Goal: Find specific page/section: Find specific page/section

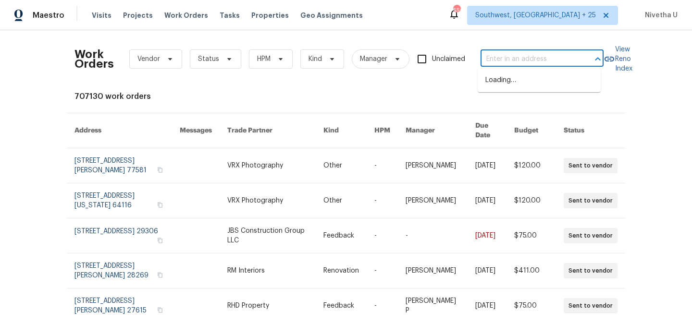
click at [551, 65] on input "text" at bounding box center [529, 59] width 96 height 15
paste input "[STREET_ADDRESS][PERSON_NAME]"
type input "[STREET_ADDRESS][PERSON_NAME]"
click at [555, 88] on li "[STREET_ADDRESS]" at bounding box center [539, 81] width 123 height 16
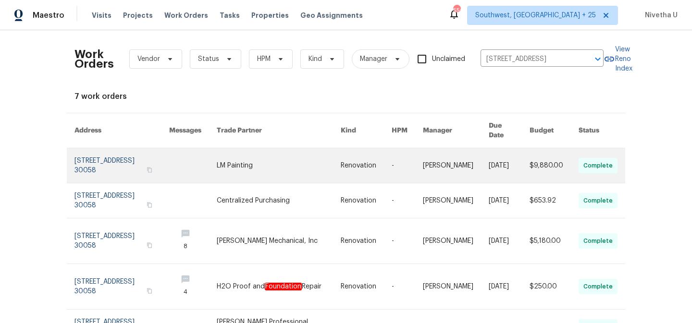
click at [90, 167] on link at bounding box center [121, 166] width 95 height 35
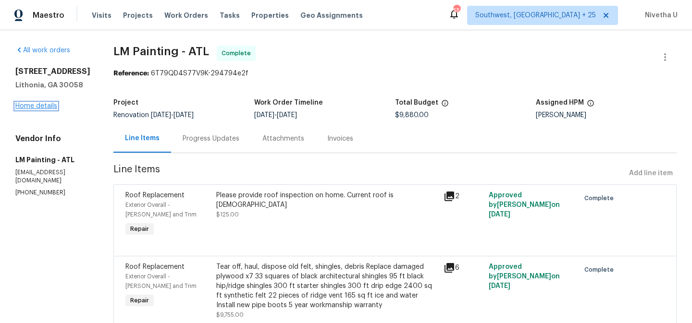
click at [29, 109] on link "Home details" at bounding box center [36, 106] width 42 height 7
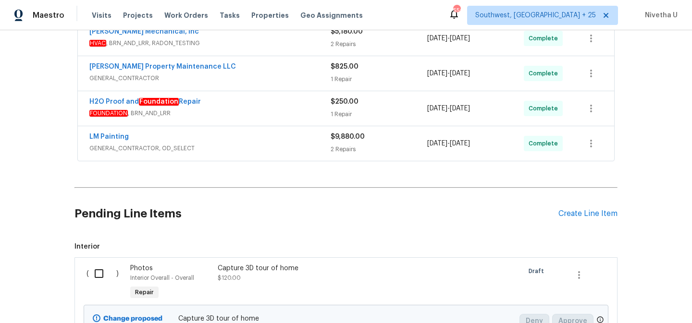
scroll to position [313, 0]
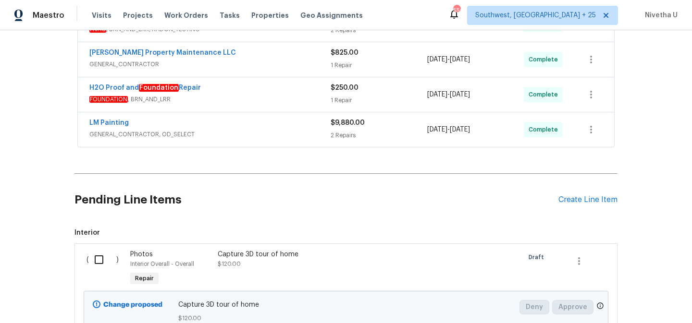
click at [243, 127] on div "LM Painting" at bounding box center [209, 124] width 241 height 12
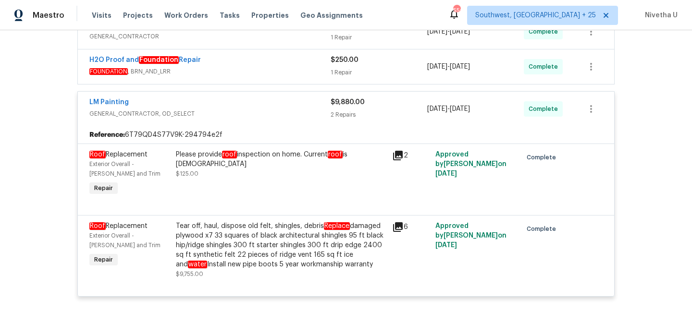
scroll to position [339, 0]
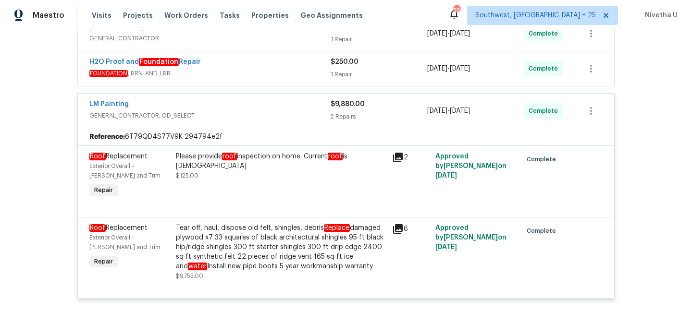
click at [274, 109] on div "LM Painting" at bounding box center [209, 105] width 241 height 12
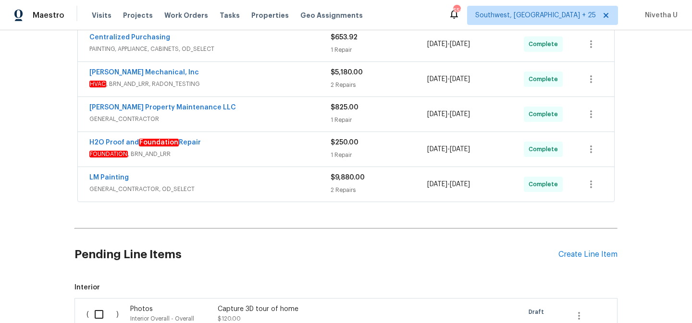
scroll to position [246, 0]
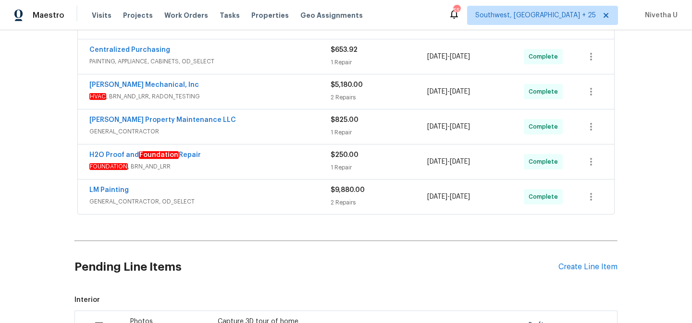
click at [255, 164] on span "FOUNDATION , BRN_AND_LRR" at bounding box center [209, 167] width 241 height 10
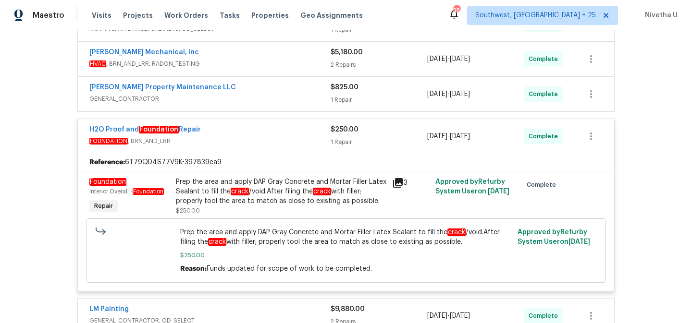
scroll to position [277, 0]
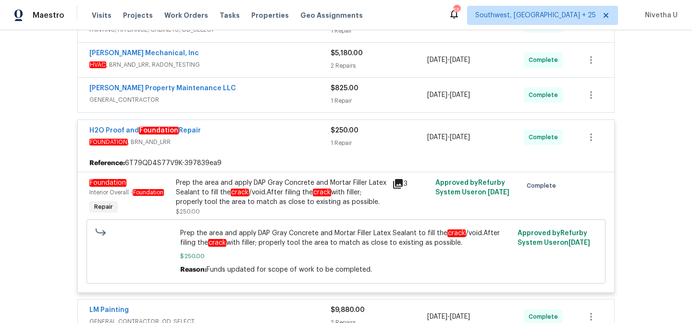
click at [251, 136] on div "H2O Proof and Foundation Repair" at bounding box center [209, 132] width 241 height 12
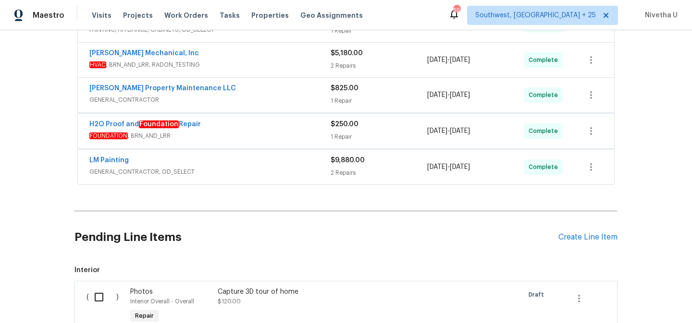
scroll to position [224, 0]
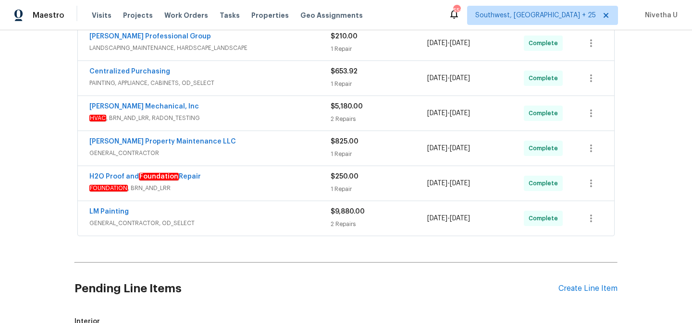
click at [251, 136] on div "[PERSON_NAME] Property Maintenance LLC GENERAL_CONTRACTOR $825.00 1 Repair [DAT…" at bounding box center [346, 148] width 536 height 35
click at [253, 146] on div "[PERSON_NAME] Property Maintenance LLC" at bounding box center [209, 143] width 241 height 12
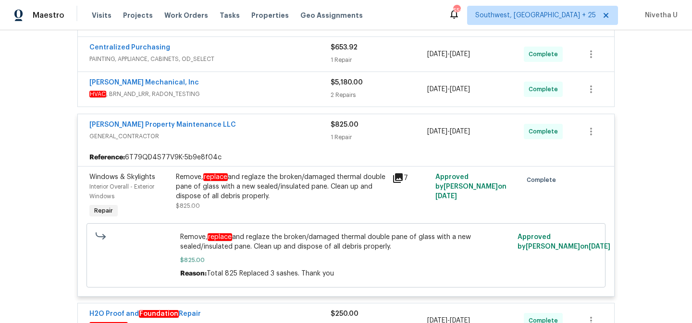
scroll to position [246, 0]
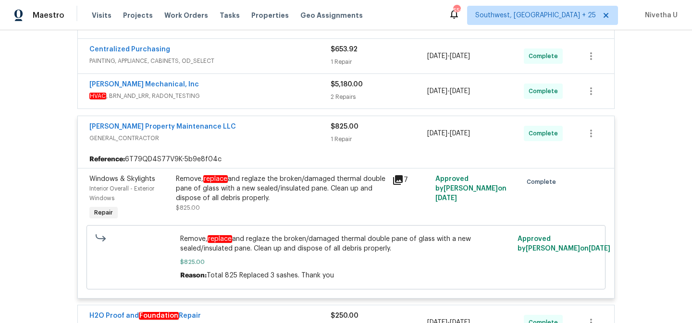
click at [249, 138] on span "GENERAL_CONTRACTOR" at bounding box center [209, 139] width 241 height 10
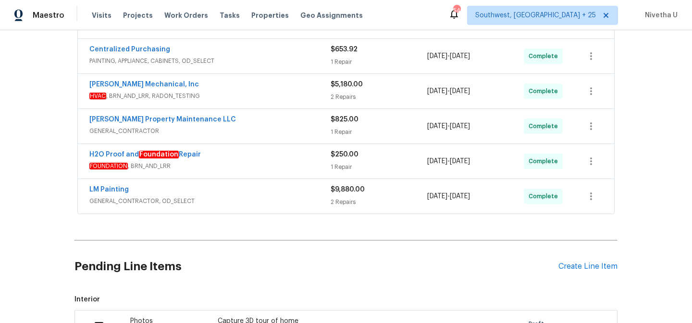
click at [242, 97] on span "HVAC , BRN_AND_LRR, RADON_TESTING" at bounding box center [209, 96] width 241 height 10
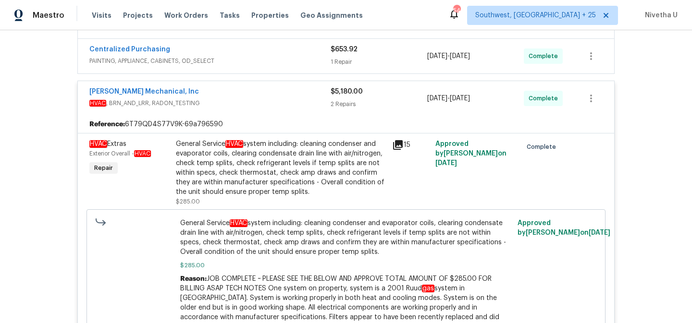
scroll to position [185, 0]
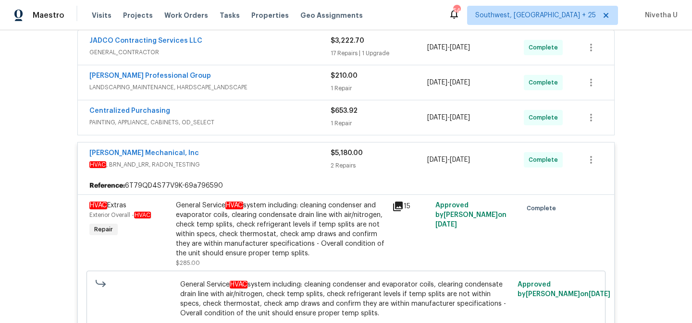
click at [265, 152] on div "[PERSON_NAME] Mechanical, Inc" at bounding box center [209, 155] width 241 height 12
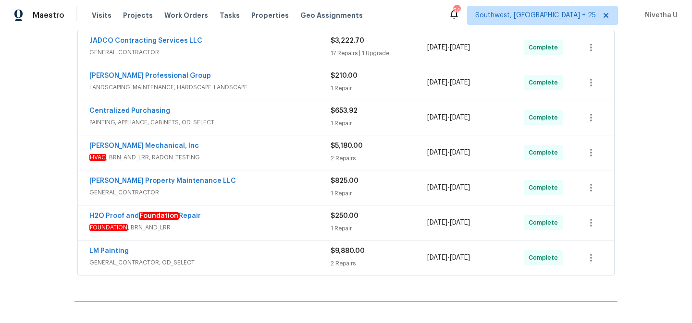
click at [255, 128] on div "Centralized Purchasing PAINTING, APPLIANCE, CABINETS, OD_SELECT" at bounding box center [209, 117] width 241 height 23
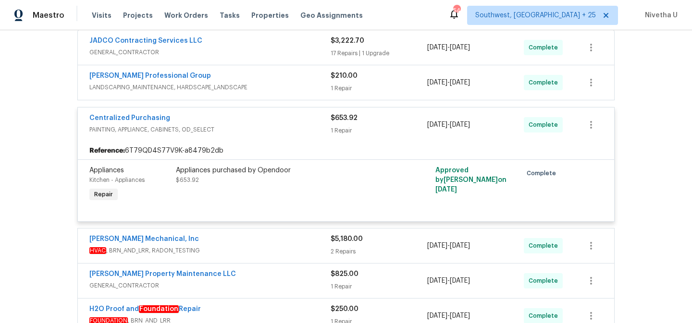
click at [255, 128] on span "PAINTING, APPLIANCE, CABINETS, OD_SELECT" at bounding box center [209, 130] width 241 height 10
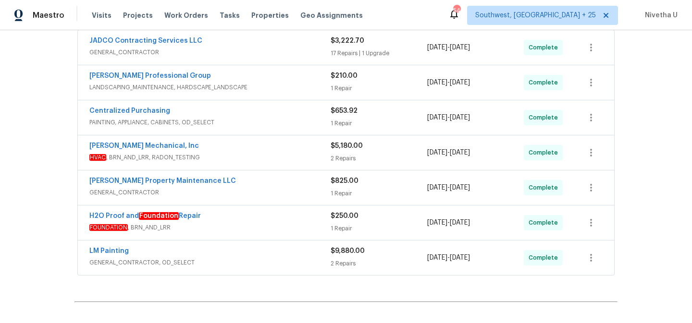
click at [247, 91] on span "LANDSCAPING_MAINTENANCE, HARDSCAPE_LANDSCAPE" at bounding box center [209, 88] width 241 height 10
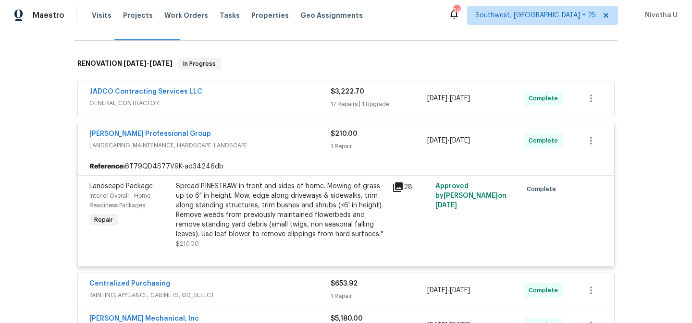
scroll to position [131, 0]
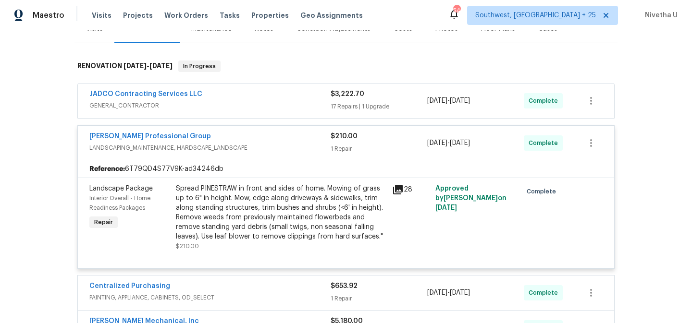
click at [283, 149] on span "LANDSCAPING_MAINTENANCE, HARDSCAPE_LANDSCAPE" at bounding box center [209, 148] width 241 height 10
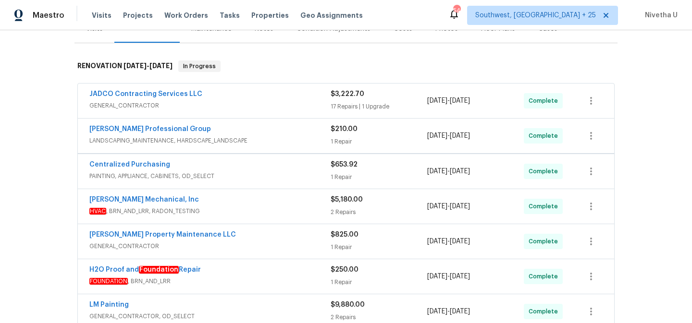
click at [268, 102] on span "GENERAL_CONTRACTOR" at bounding box center [209, 106] width 241 height 10
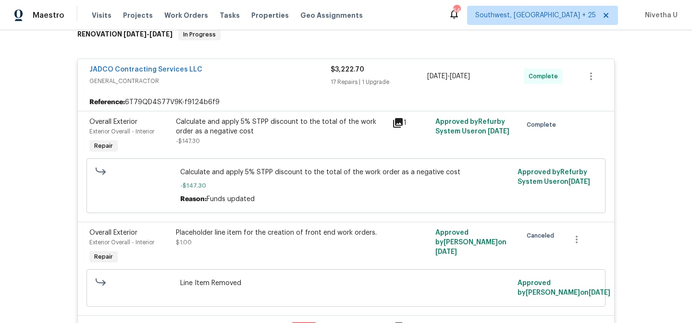
scroll to position [0, 0]
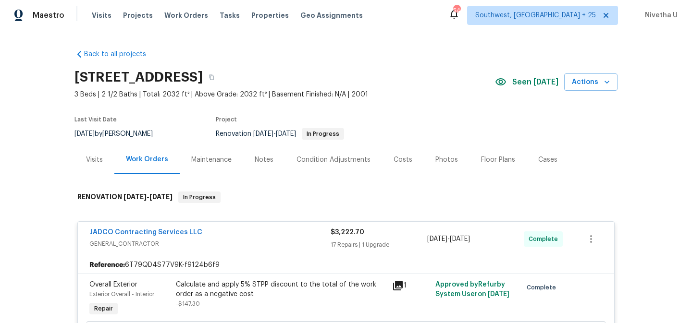
click at [288, 240] on span "GENERAL_CONTRACTOR" at bounding box center [209, 244] width 241 height 10
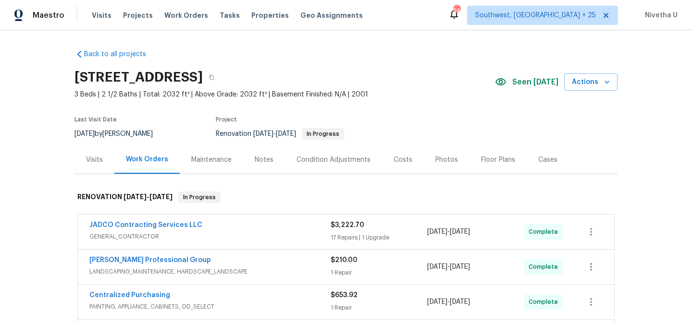
click at [284, 261] on div "[PERSON_NAME] Professional Group" at bounding box center [209, 262] width 241 height 12
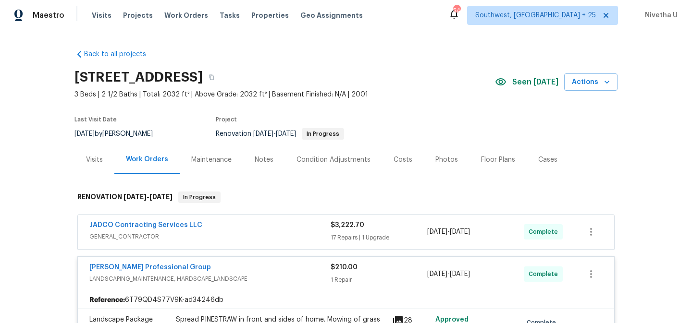
scroll to position [134, 0]
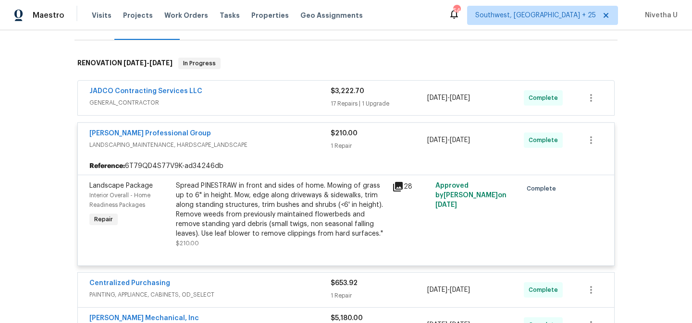
click at [270, 141] on span "LANDSCAPING_MAINTENANCE, HARDSCAPE_LANDSCAPE" at bounding box center [209, 145] width 241 height 10
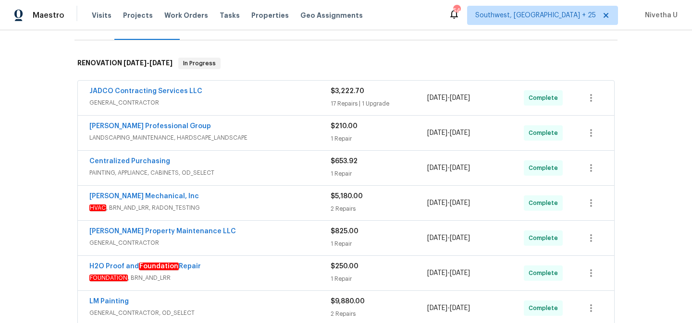
click at [266, 174] on span "PAINTING, APPLIANCE, CABINETS, OD_SELECT" at bounding box center [209, 173] width 241 height 10
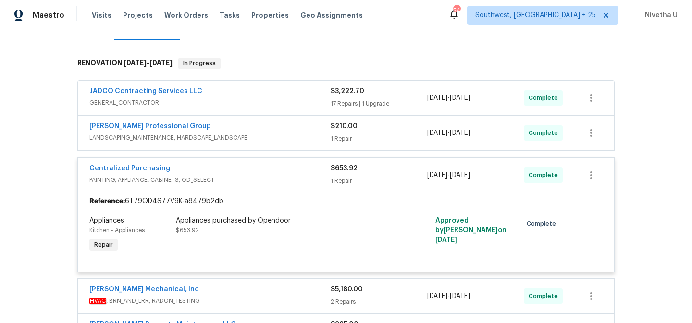
click at [266, 174] on div "Centralized Purchasing" at bounding box center [209, 170] width 241 height 12
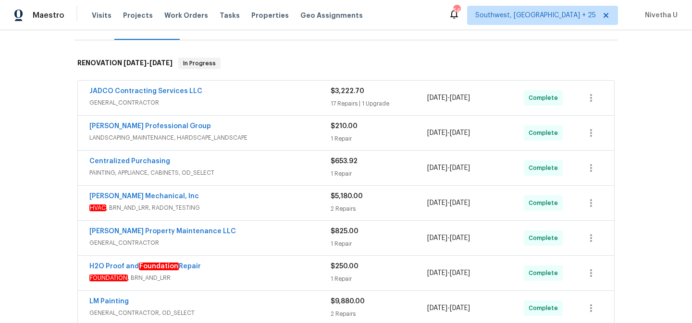
click at [265, 203] on div "[PERSON_NAME] Mechanical, Inc" at bounding box center [209, 198] width 241 height 12
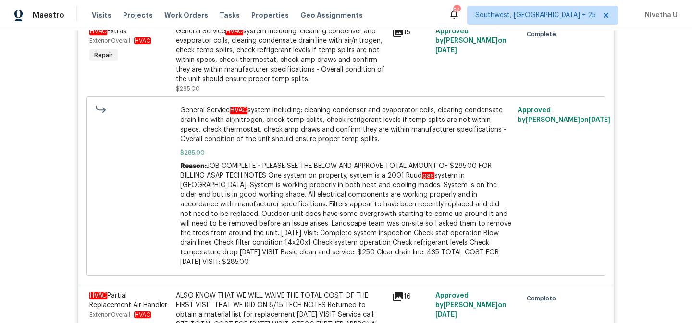
scroll to position [149, 0]
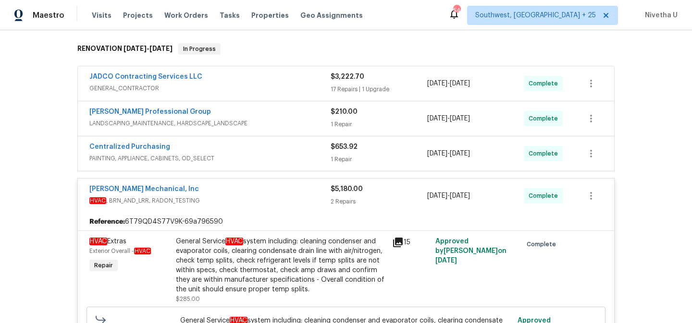
click at [265, 201] on span "HVAC , BRN_AND_LRR, RADON_TESTING" at bounding box center [209, 201] width 241 height 10
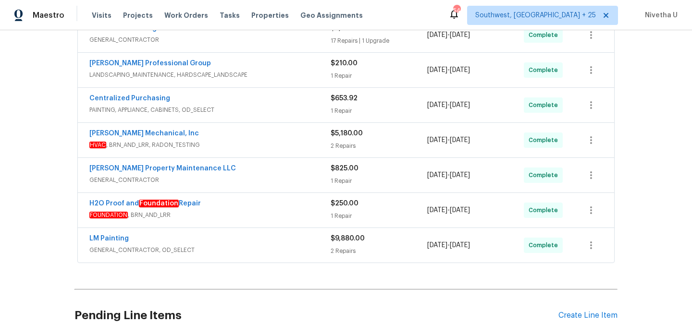
scroll to position [198, 0]
click at [261, 172] on div "[PERSON_NAME] Property Maintenance LLC" at bounding box center [209, 169] width 241 height 12
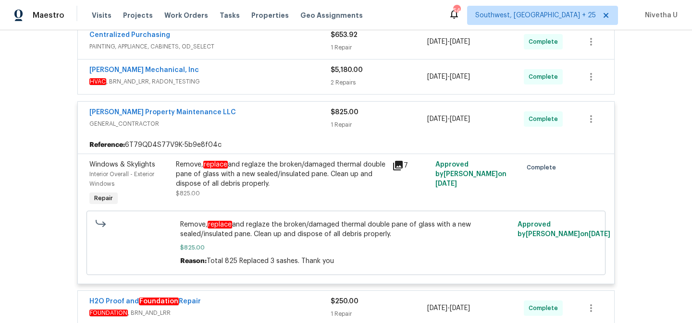
scroll to position [259, 0]
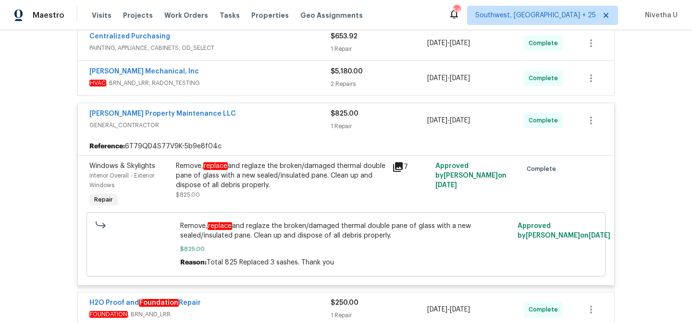
click at [247, 118] on div "[PERSON_NAME] Property Maintenance LLC" at bounding box center [209, 115] width 241 height 12
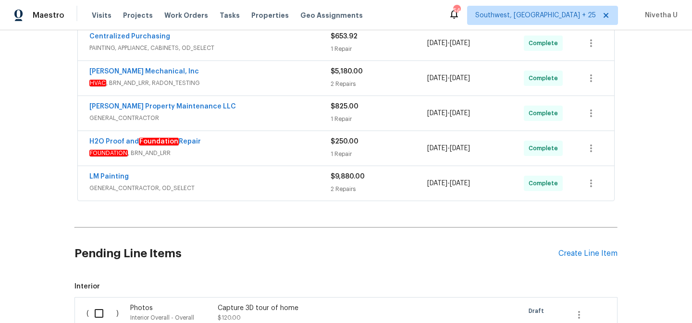
click at [245, 118] on span "GENERAL_CONTRACTOR" at bounding box center [209, 118] width 241 height 10
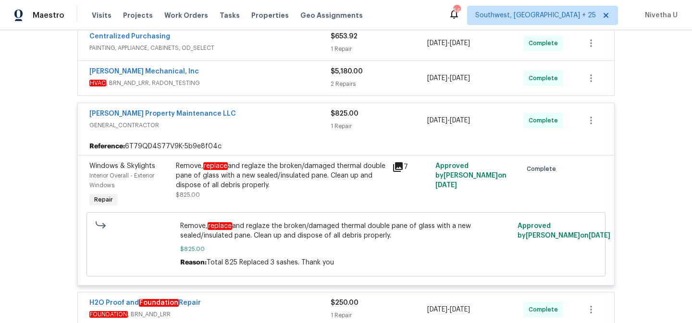
click at [245, 118] on div "[PERSON_NAME] Property Maintenance LLC" at bounding box center [209, 115] width 241 height 12
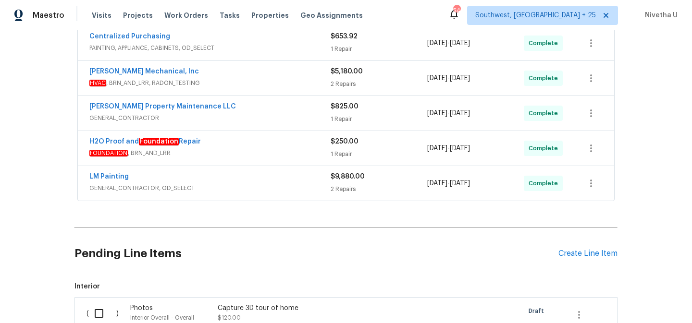
click at [239, 152] on span "FOUNDATION , BRN_AND_LRR" at bounding box center [209, 154] width 241 height 10
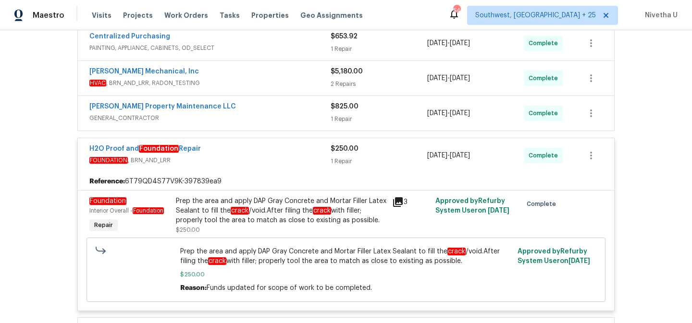
click at [239, 152] on div "H2O Proof and Foundation Repair" at bounding box center [209, 150] width 241 height 12
